Goal: Information Seeking & Learning: Learn about a topic

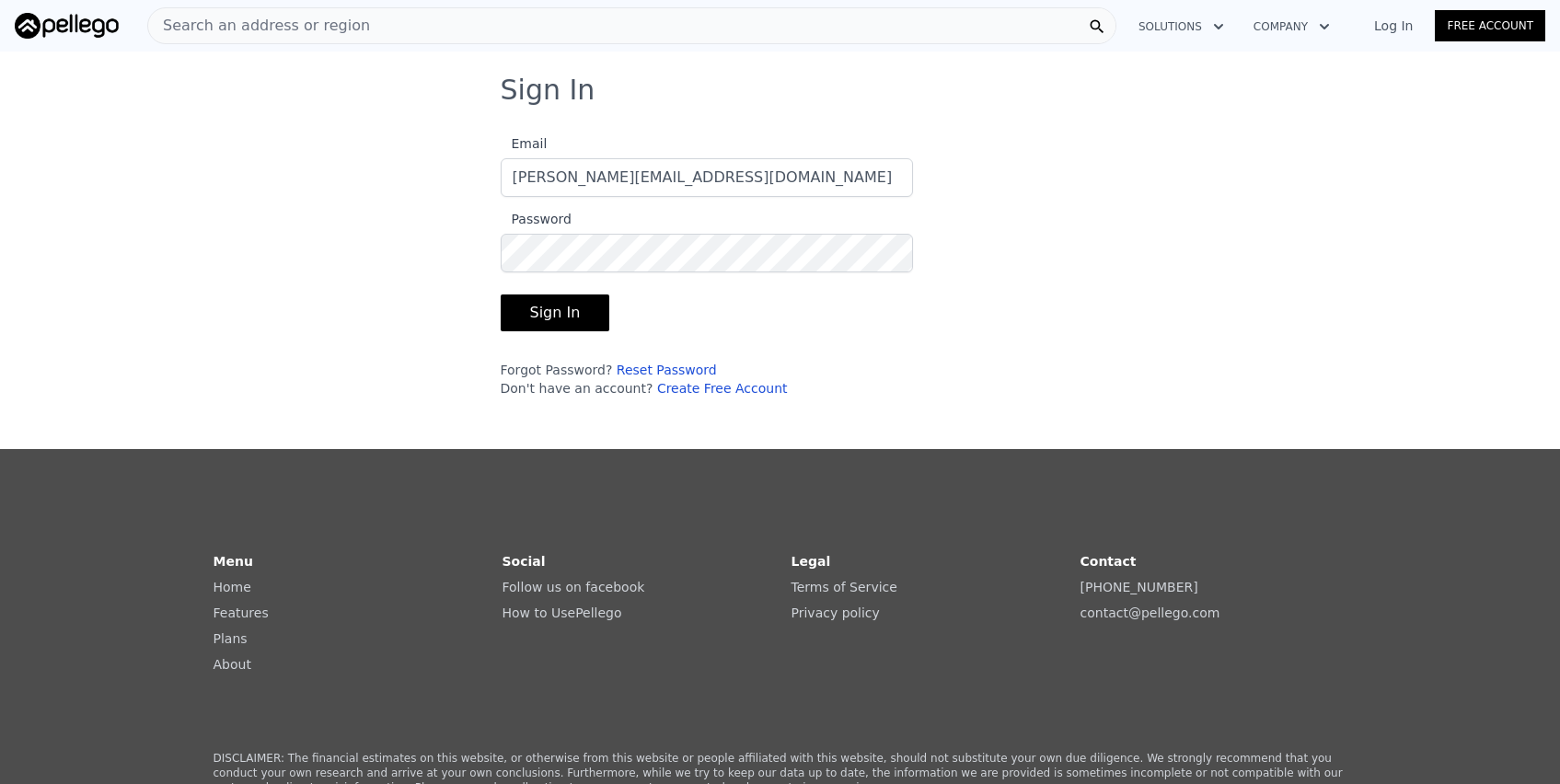
type input "[PERSON_NAME][EMAIL_ADDRESS][DOMAIN_NAME]"
click at [546, 319] on button "Sign In" at bounding box center [556, 312] width 109 height 37
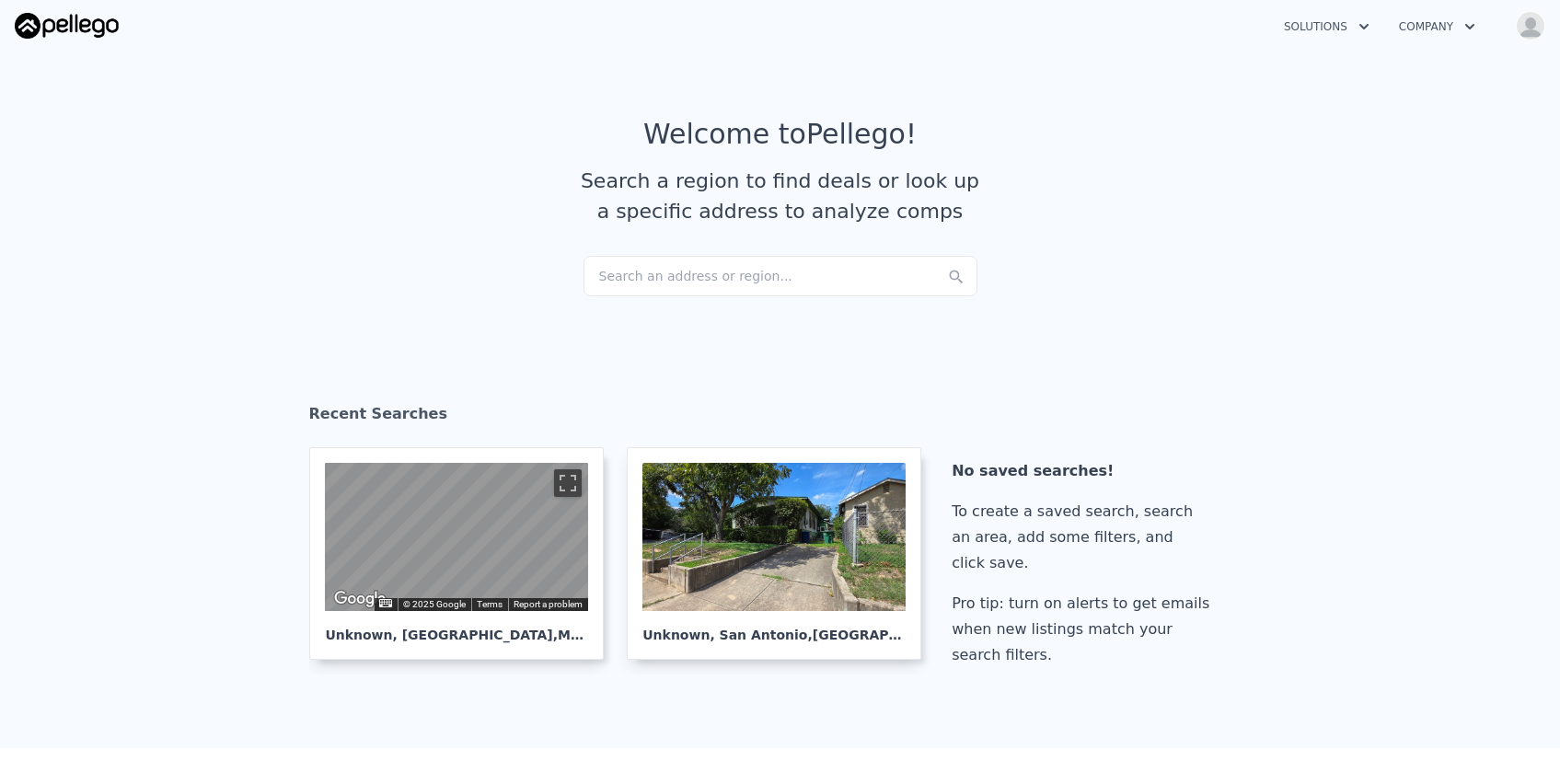
click at [632, 277] on div "Search an address or region..." at bounding box center [780, 275] width 394 height 41
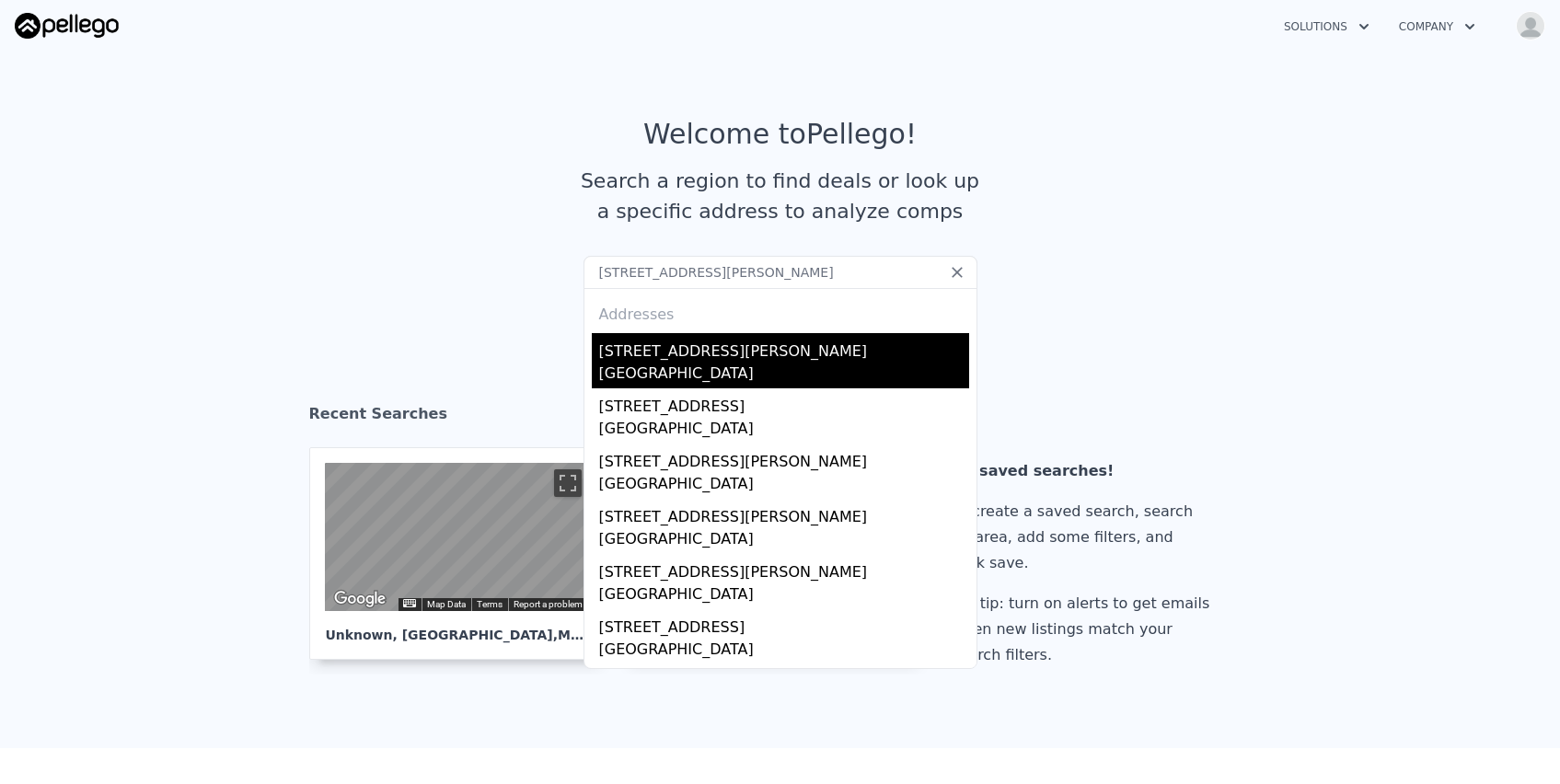
type input "[STREET_ADDRESS][PERSON_NAME]"
click at [699, 354] on div "[STREET_ADDRESS][PERSON_NAME]" at bounding box center [784, 347] width 370 height 29
